Goal: Information Seeking & Learning: Compare options

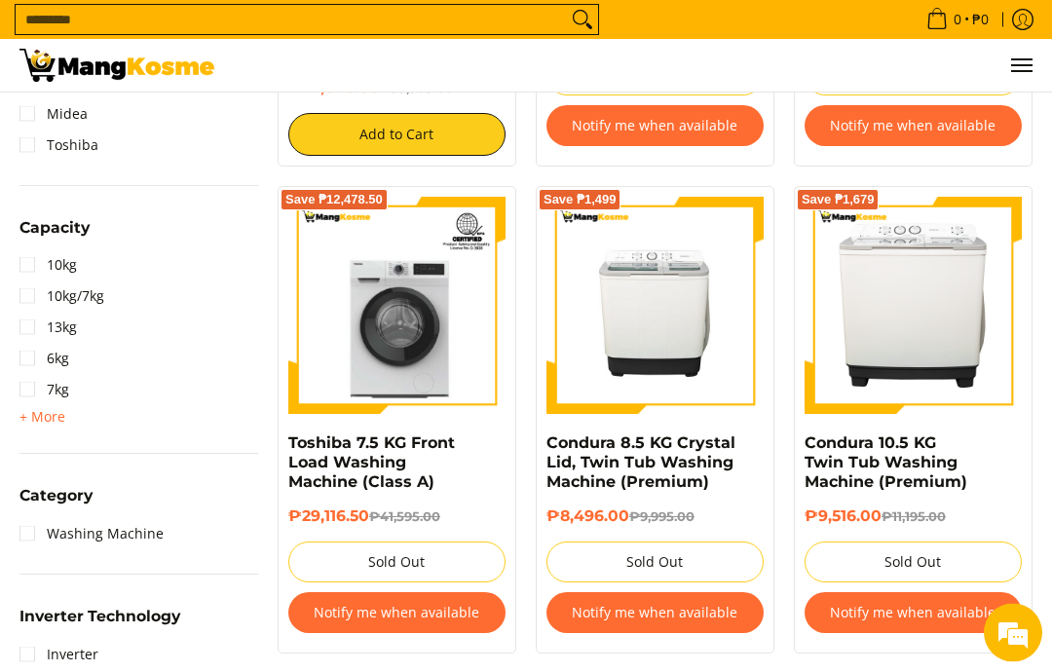
scroll to position [742, 0]
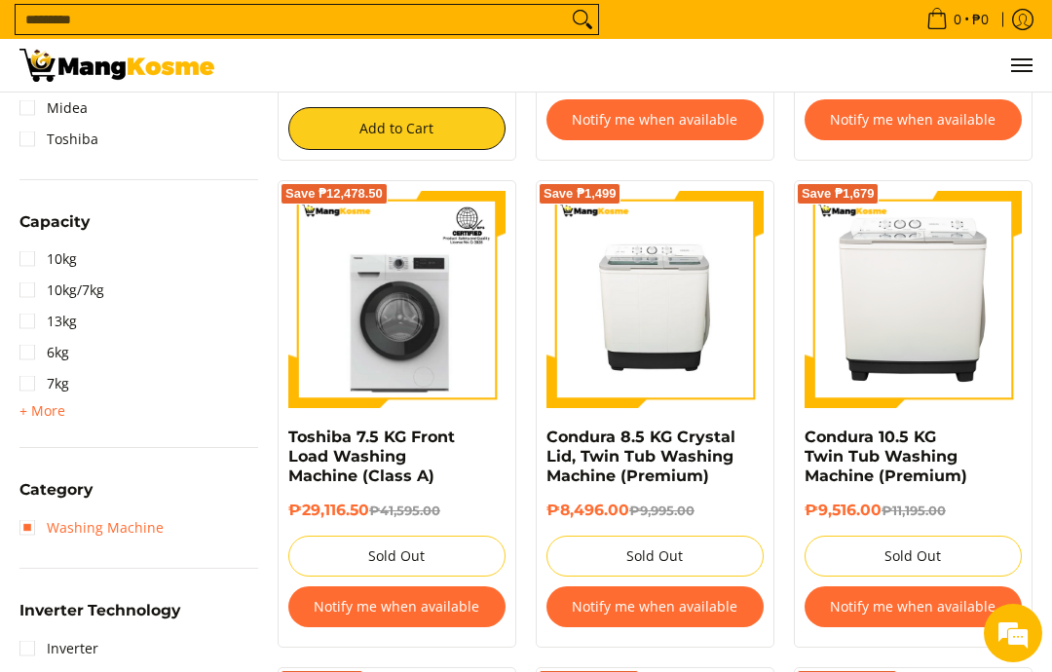
click at [27, 532] on link "Washing Machine" at bounding box center [91, 527] width 144 height 31
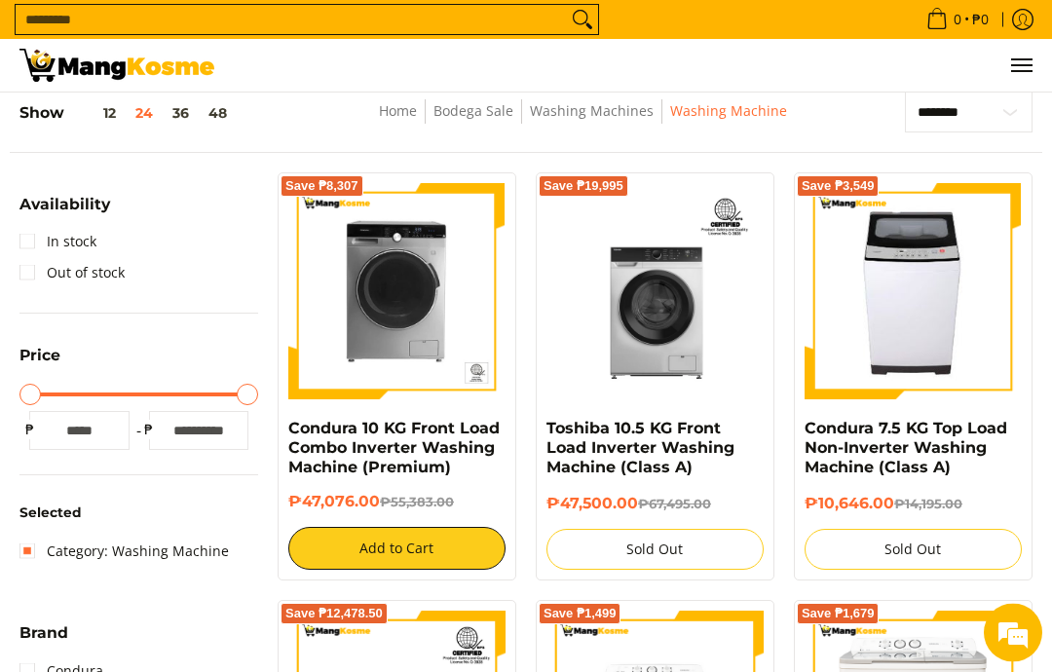
scroll to position [245, 0]
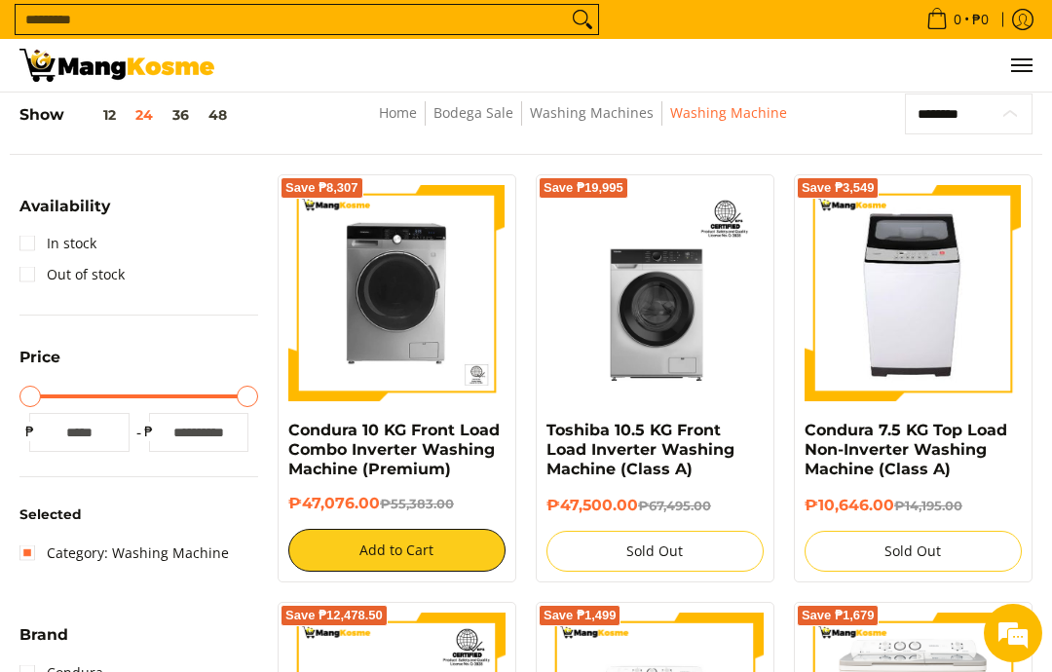
click at [954, 125] on select "**********" at bounding box center [969, 113] width 128 height 41
select select "**********"
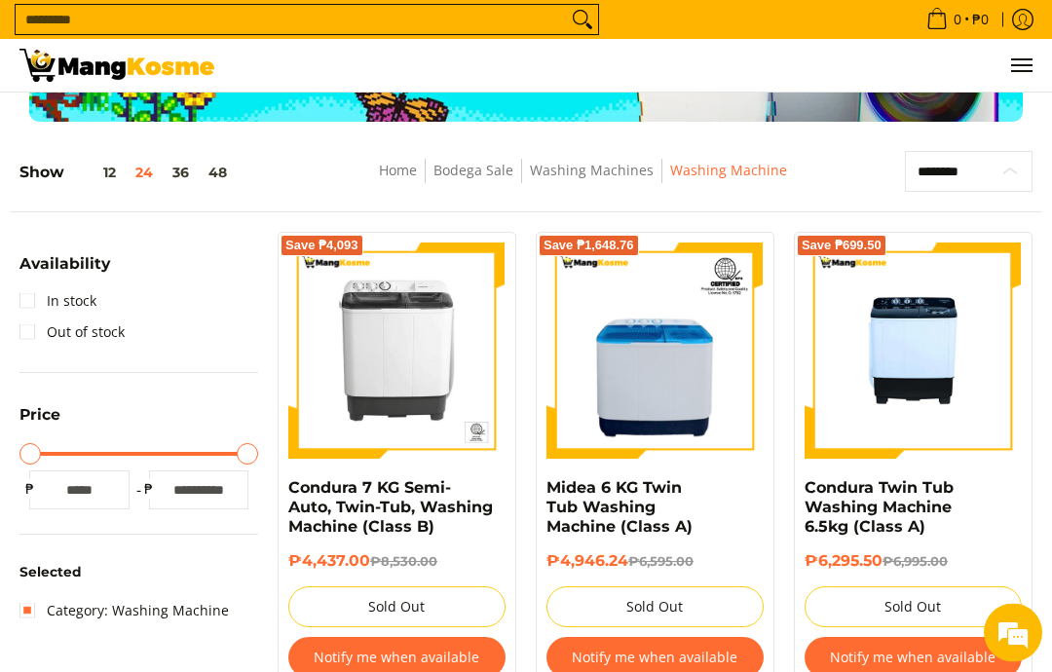
scroll to position [184, 0]
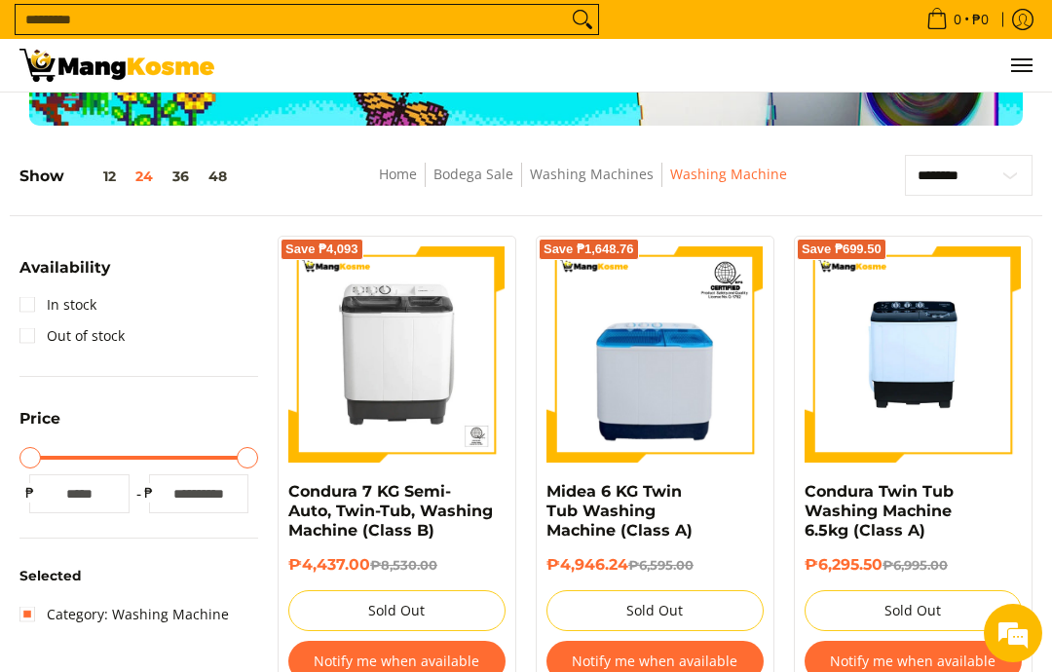
click at [28, 306] on link "In stock" at bounding box center [57, 304] width 77 height 31
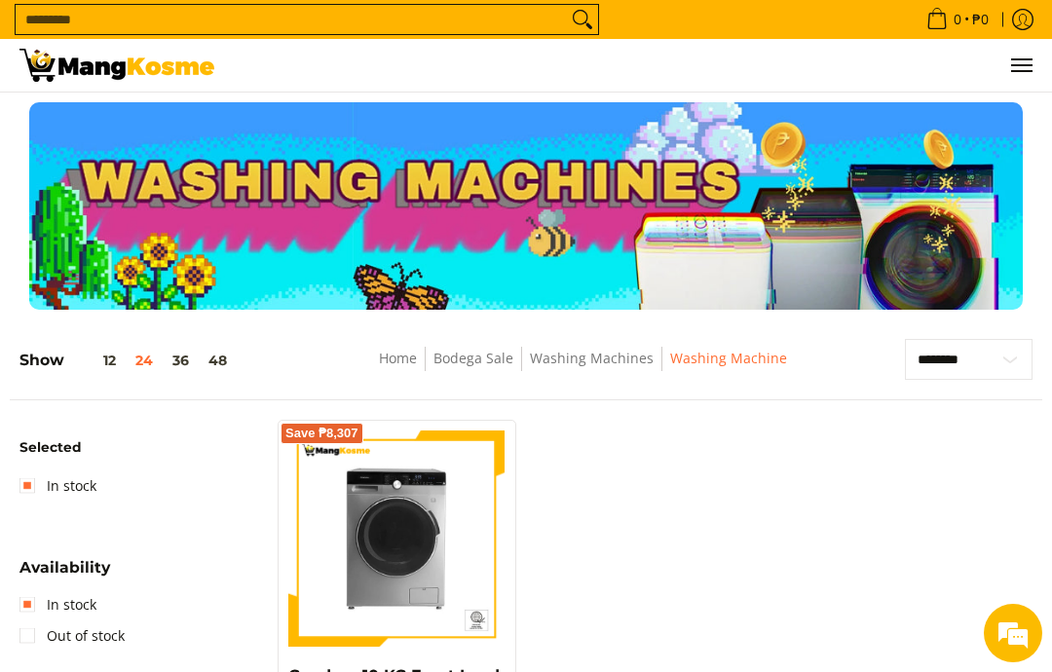
click at [397, 361] on link "Home" at bounding box center [398, 358] width 38 height 19
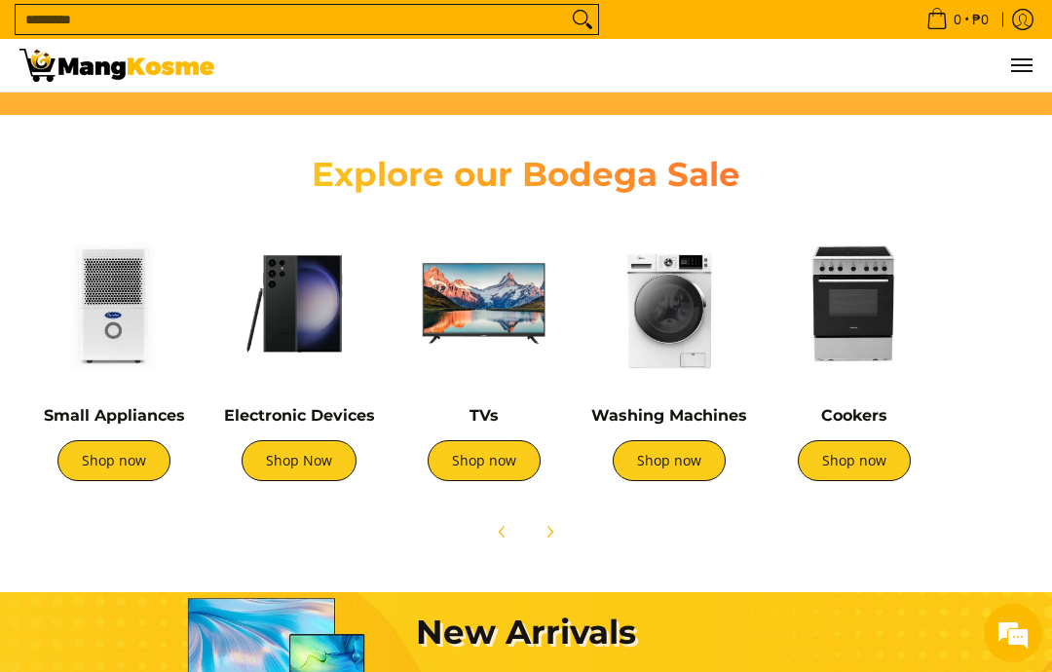
scroll to position [0, 355]
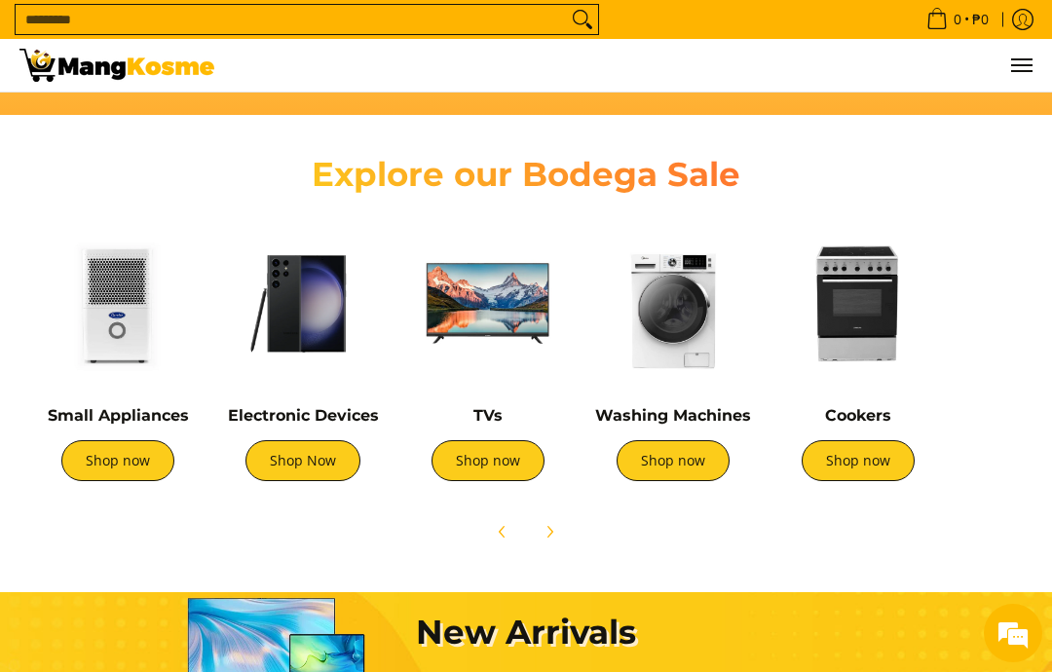
click at [664, 465] on link "Shop now" at bounding box center [672, 460] width 113 height 41
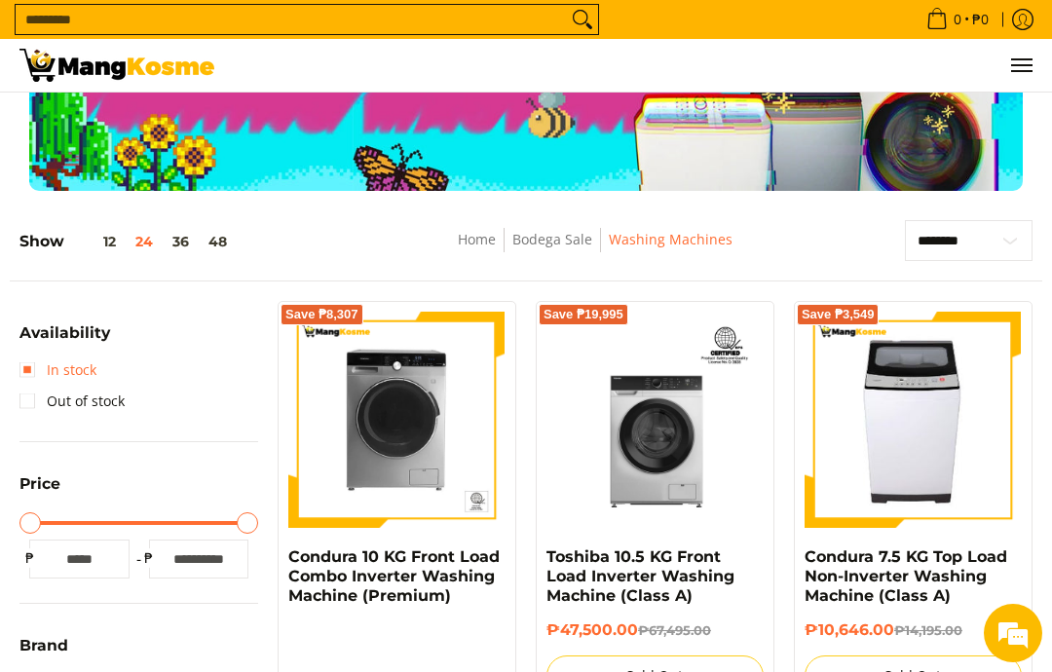
click at [25, 373] on link "In stock" at bounding box center [57, 370] width 77 height 31
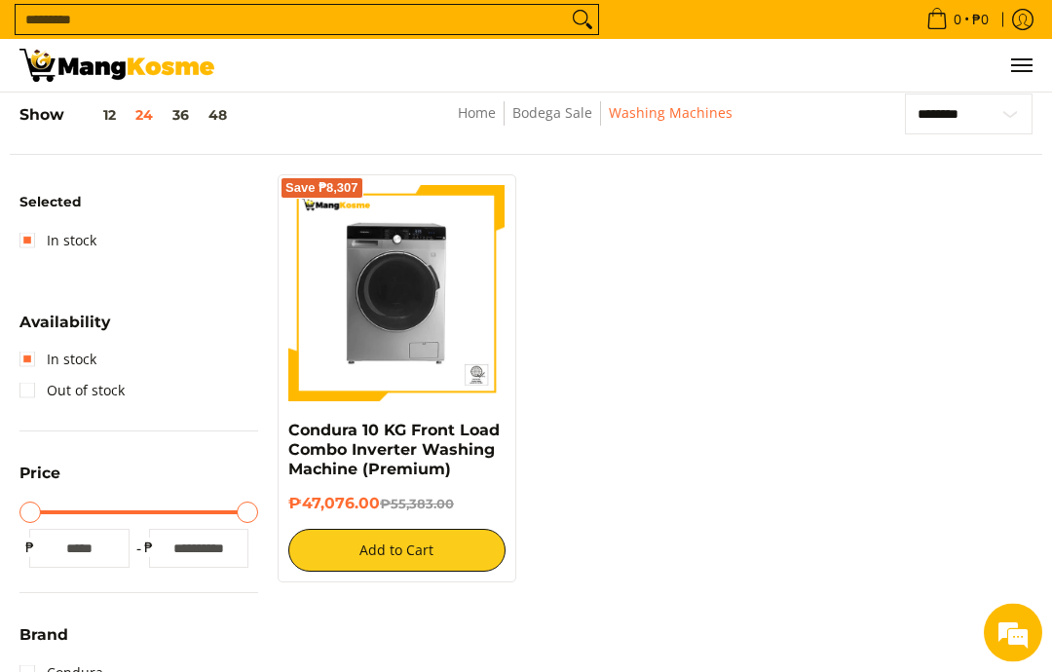
scroll to position [245, 0]
click at [160, 58] on img at bounding box center [116, 65] width 195 height 33
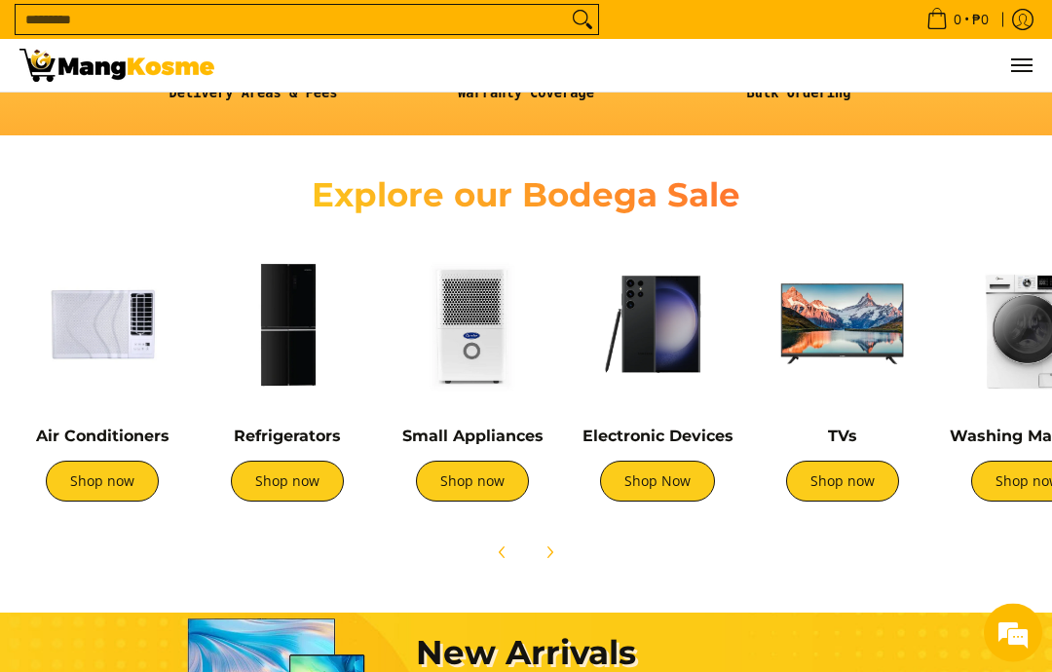
scroll to position [545, 0]
click at [119, 492] on link "Shop now" at bounding box center [102, 481] width 113 height 41
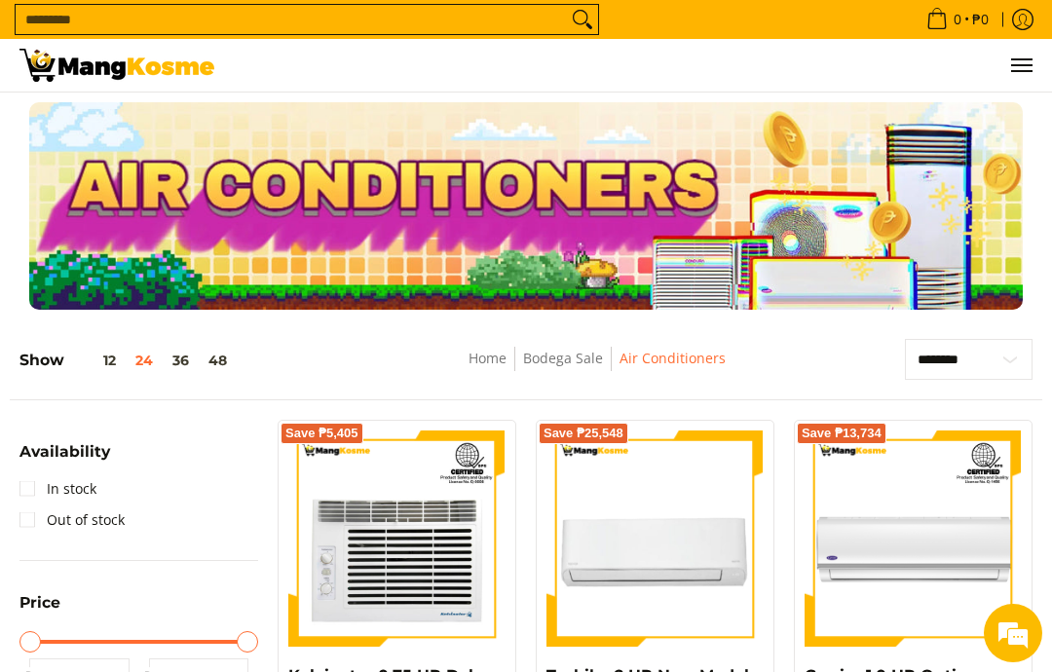
click at [36, 503] on link "In stock" at bounding box center [57, 488] width 77 height 31
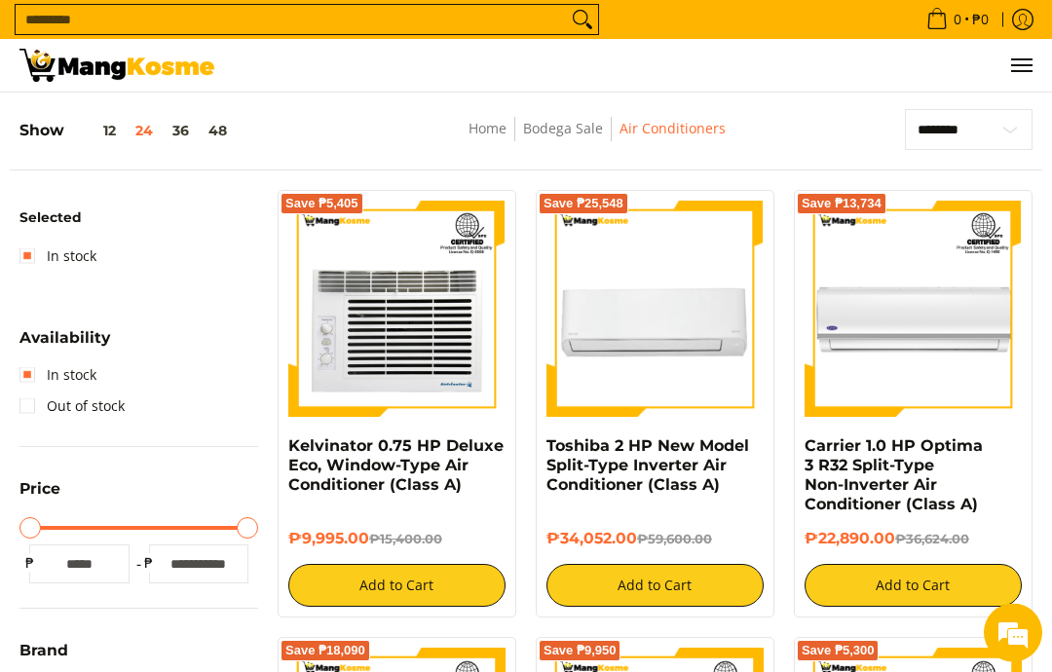
scroll to position [245, 0]
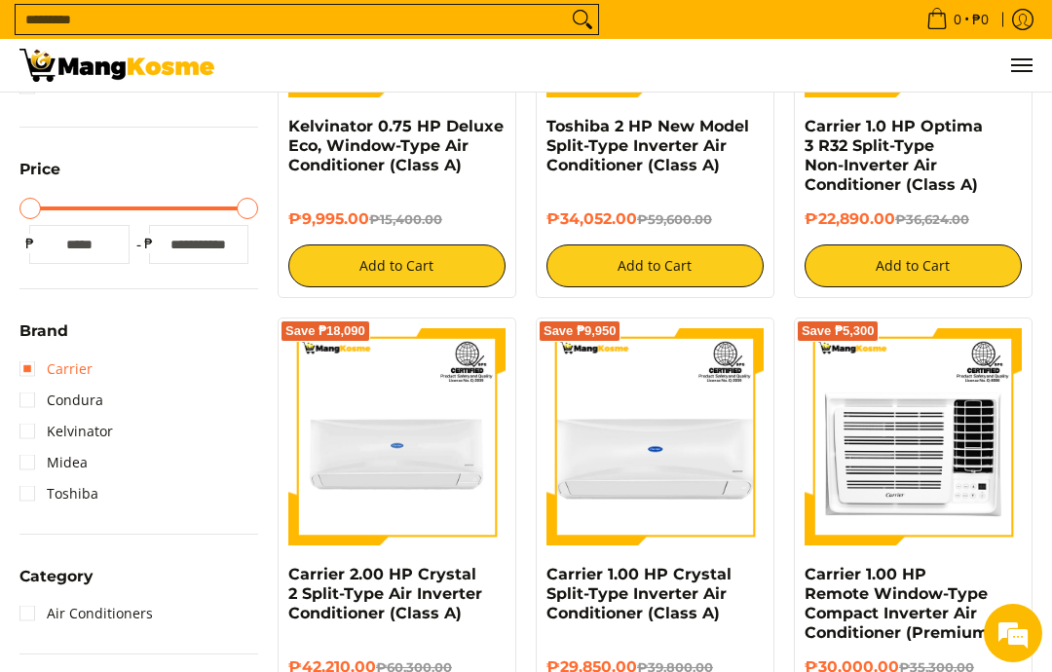
click at [37, 376] on link "Carrier" at bounding box center [55, 369] width 73 height 31
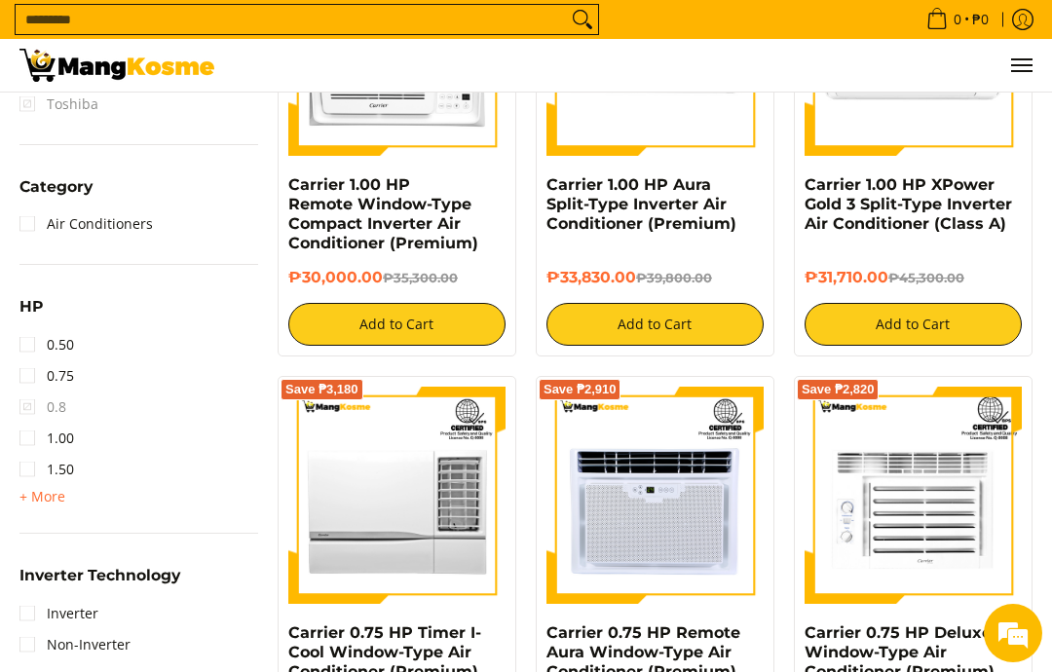
click at [21, 440] on link "1.00" at bounding box center [46, 438] width 55 height 31
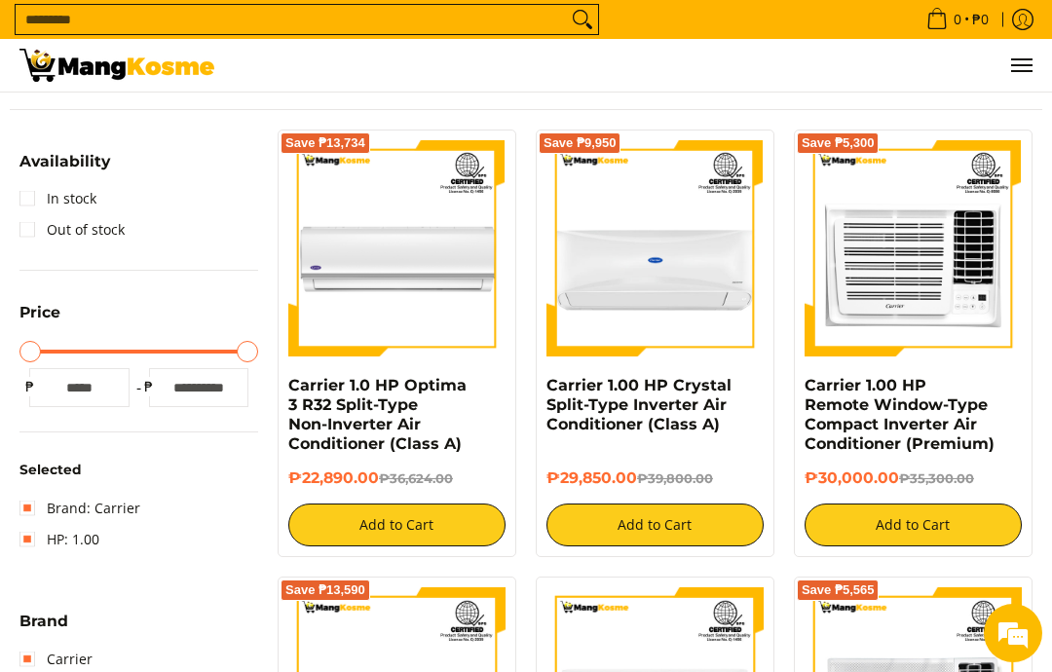
scroll to position [245, 0]
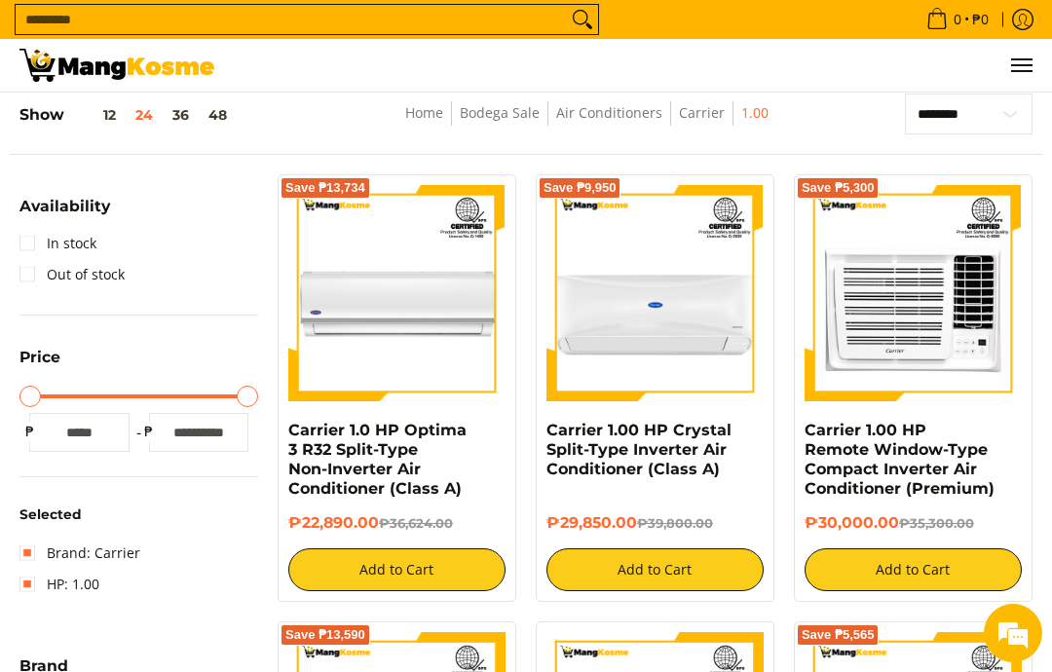
click at [33, 242] on link "In stock" at bounding box center [57, 243] width 77 height 31
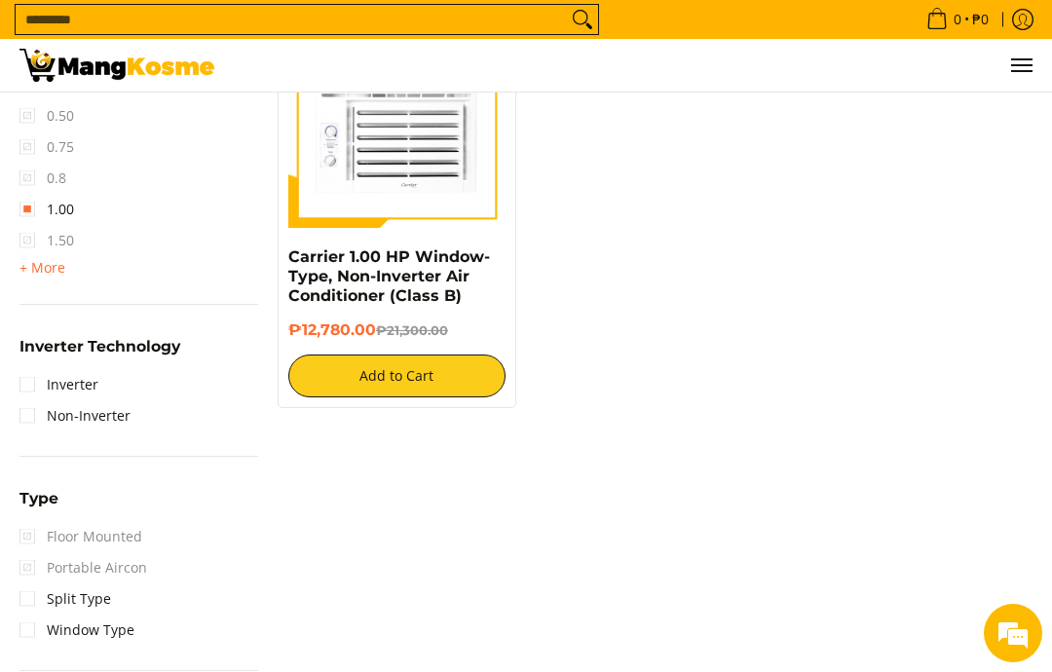
scroll to position [1322, 0]
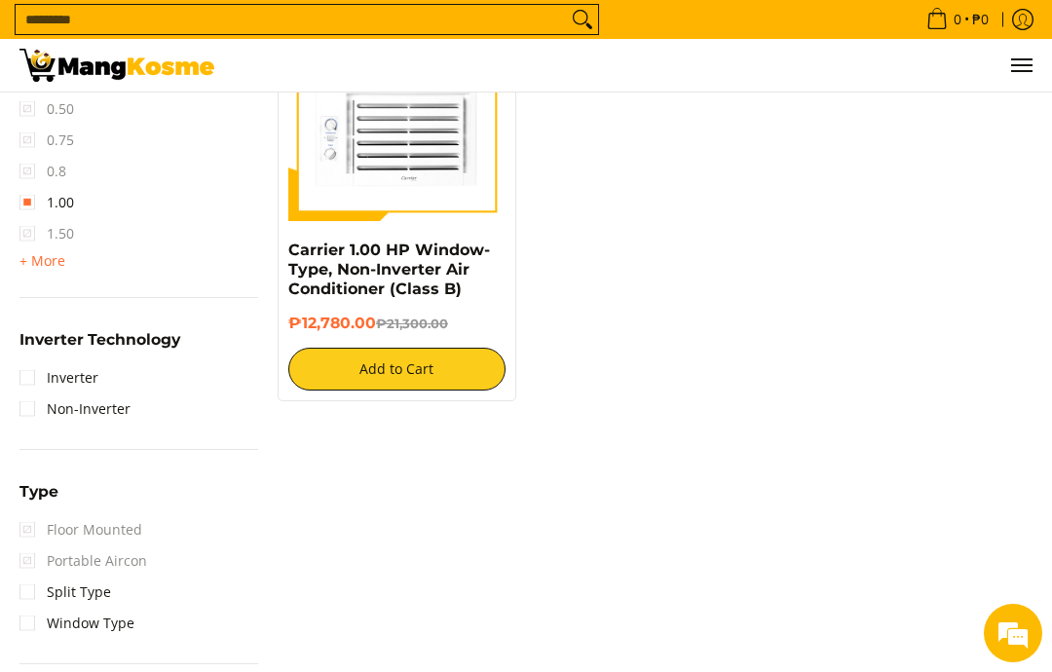
click at [29, 376] on link "Inverter" at bounding box center [58, 377] width 79 height 31
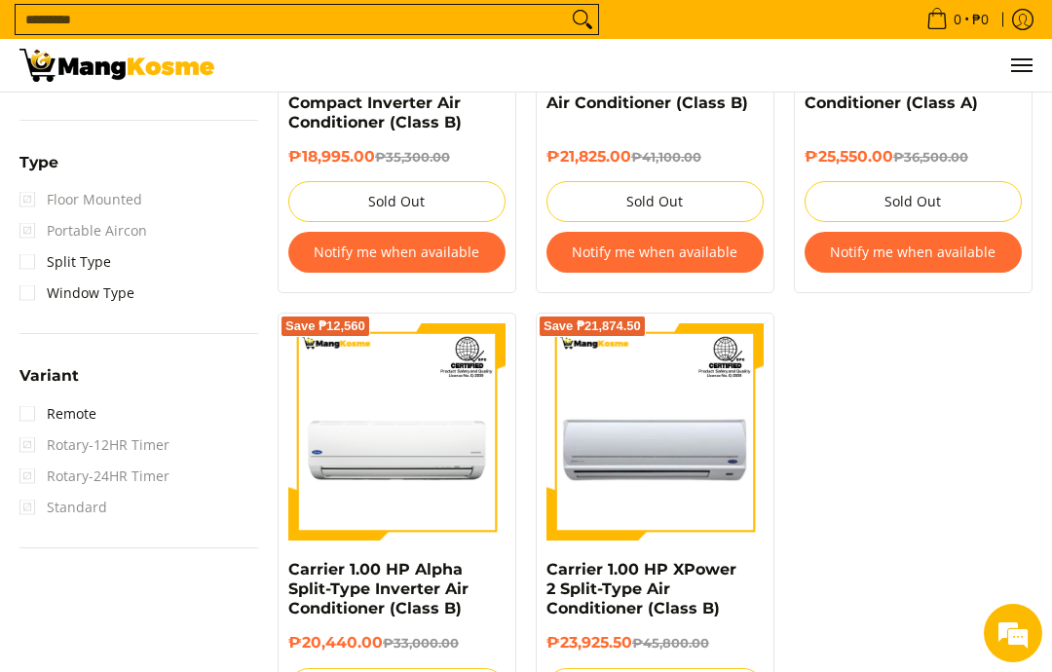
scroll to position [1551, 0]
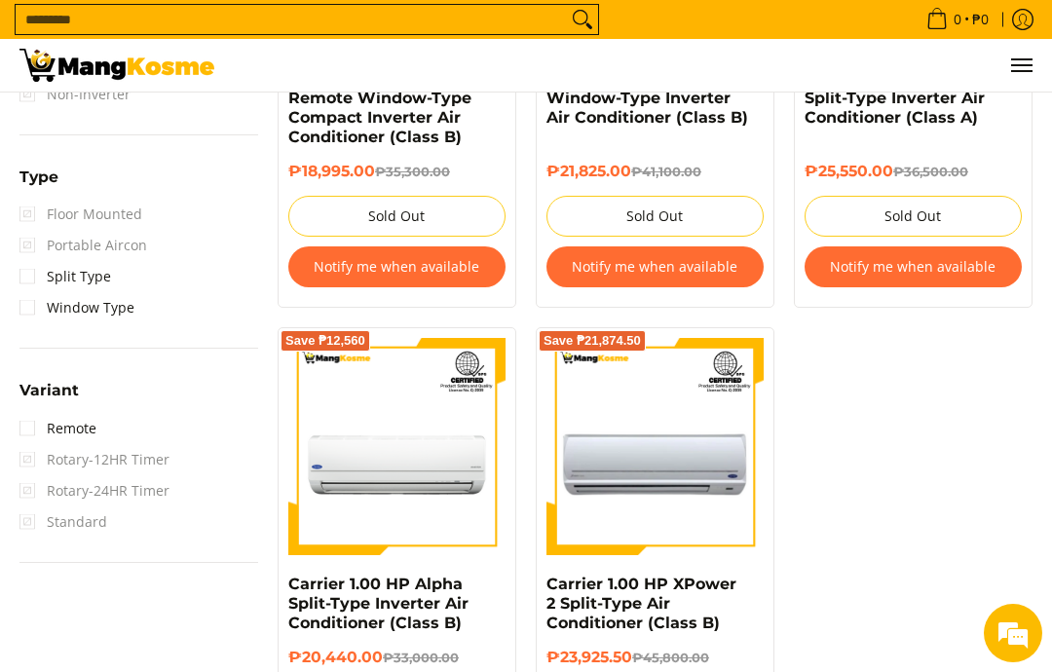
click at [31, 312] on link "Window Type" at bounding box center [76, 307] width 115 height 31
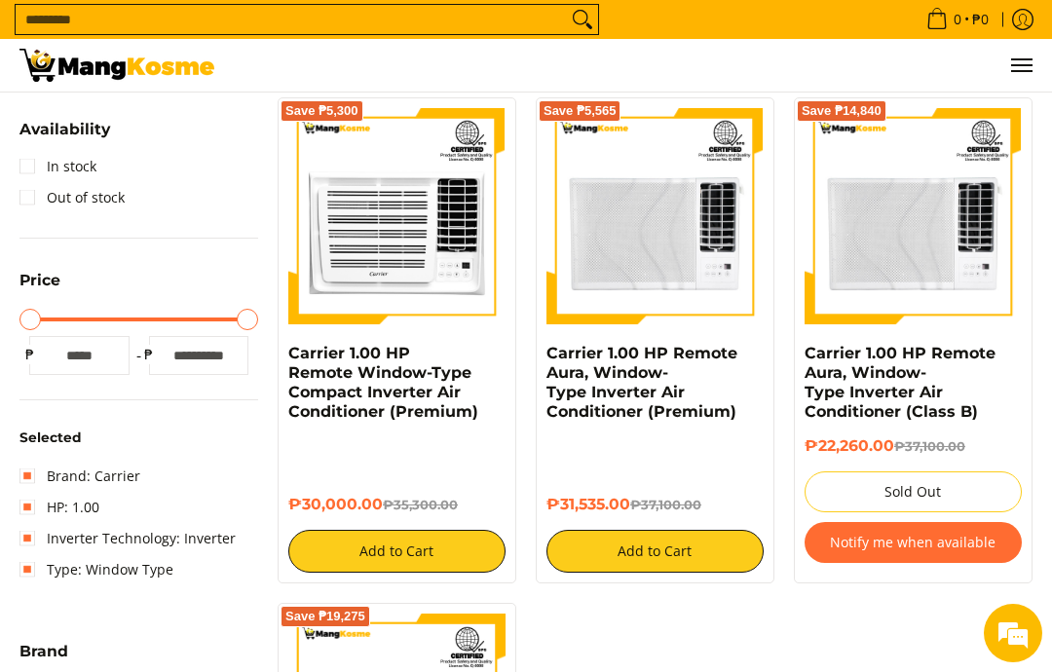
scroll to position [286, 0]
